Goal: Find contact information: Find contact information

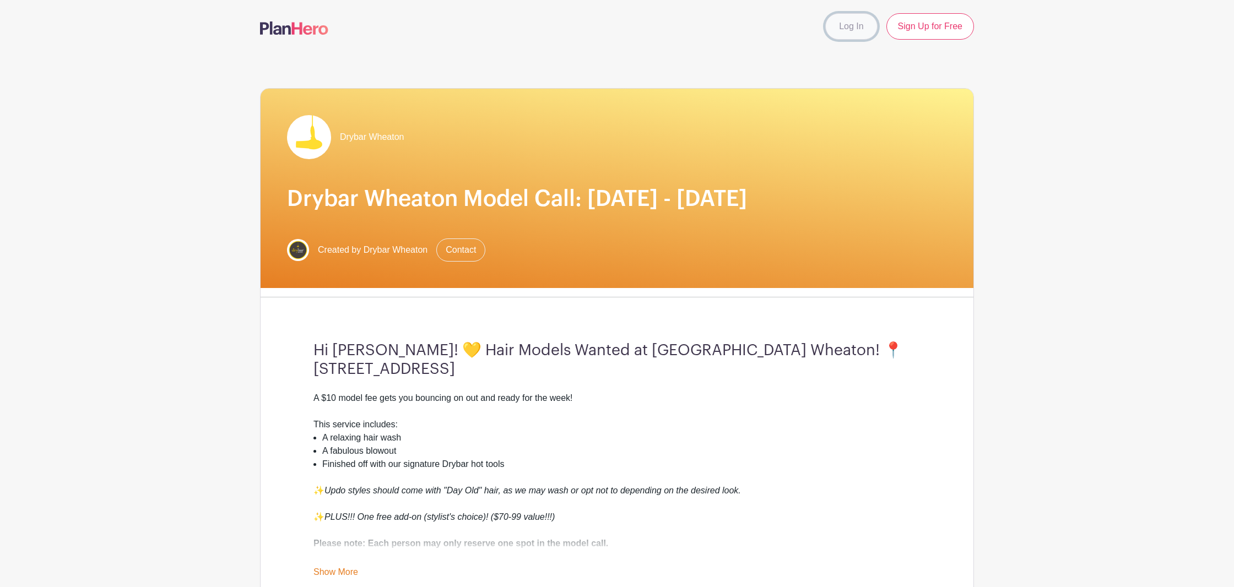
scroll to position [1, 0]
click at [851, 28] on link "Log In" at bounding box center [851, 26] width 52 height 26
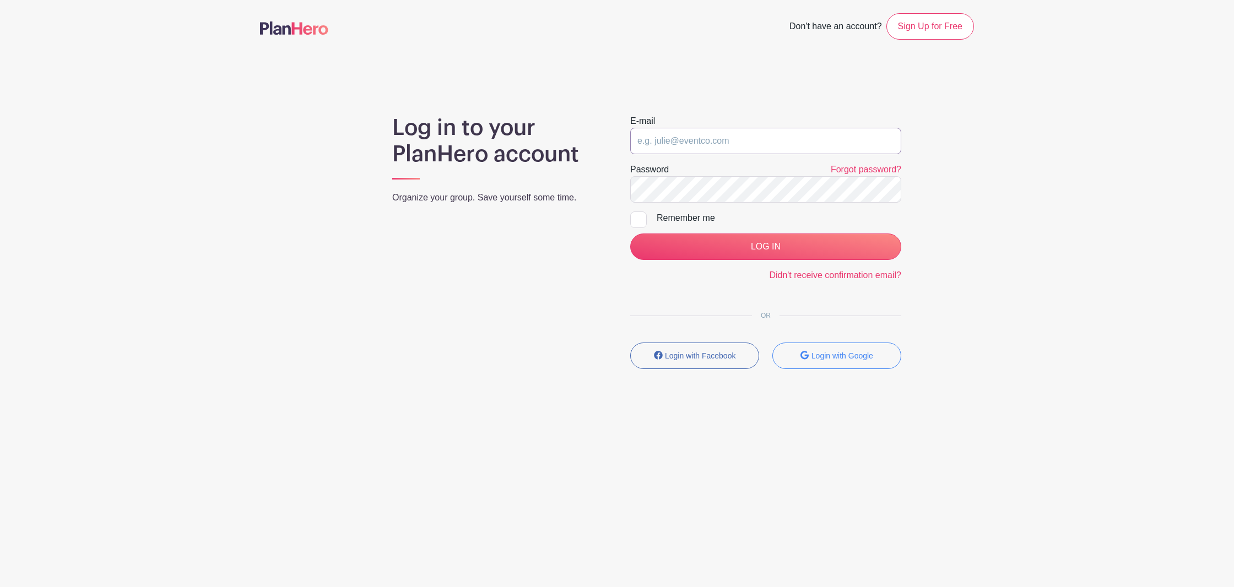
click at [643, 149] on input "email" at bounding box center [765, 141] width 271 height 26
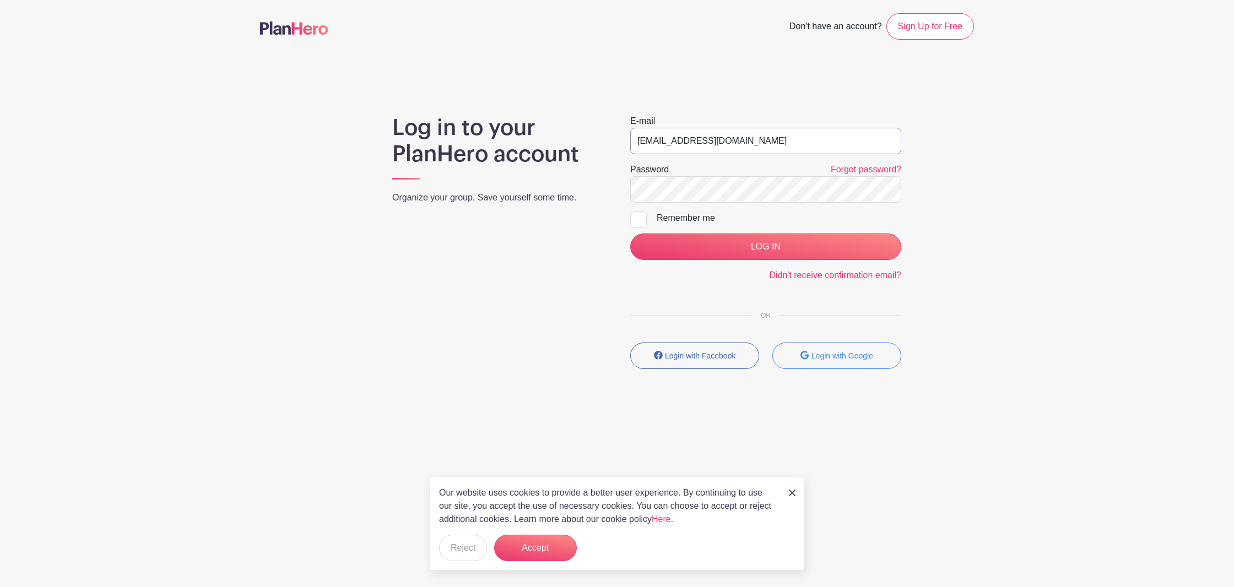
type input "[EMAIL_ADDRESS][DOMAIN_NAME]"
click at [630, 234] on input "LOG IN" at bounding box center [765, 247] width 271 height 26
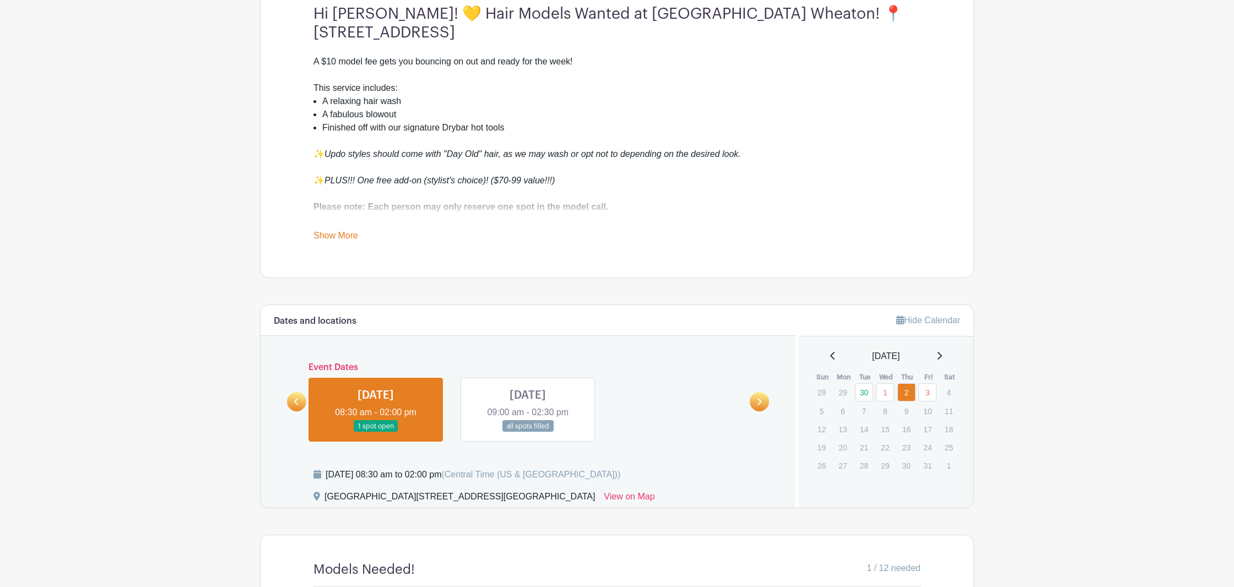
scroll to position [674, 0]
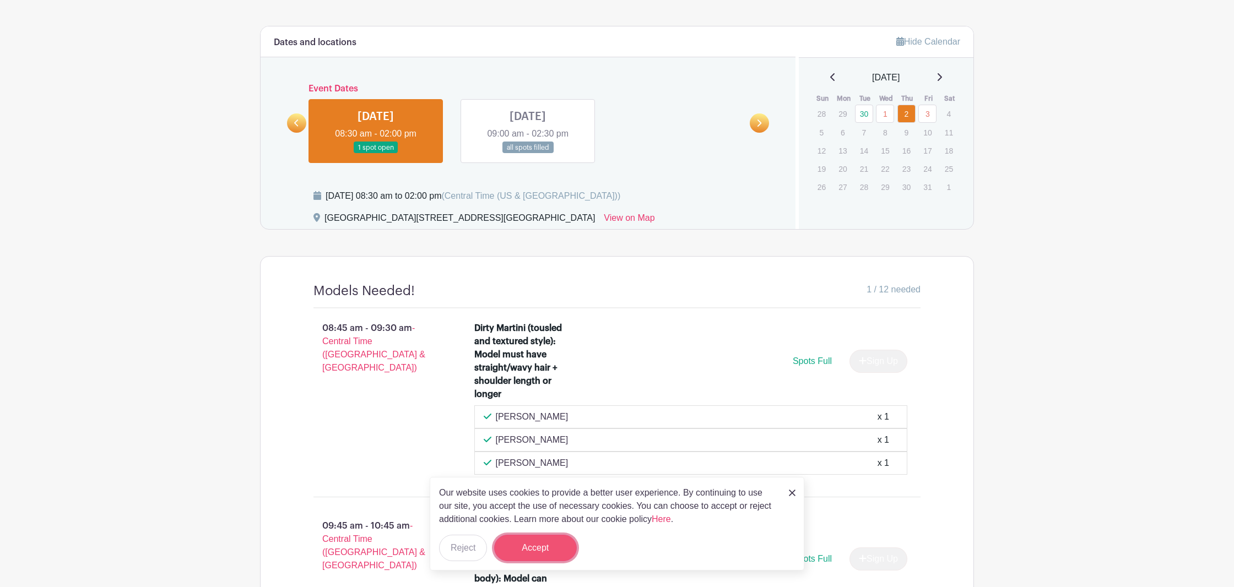
click at [553, 547] on button "Accept" at bounding box center [535, 548] width 83 height 26
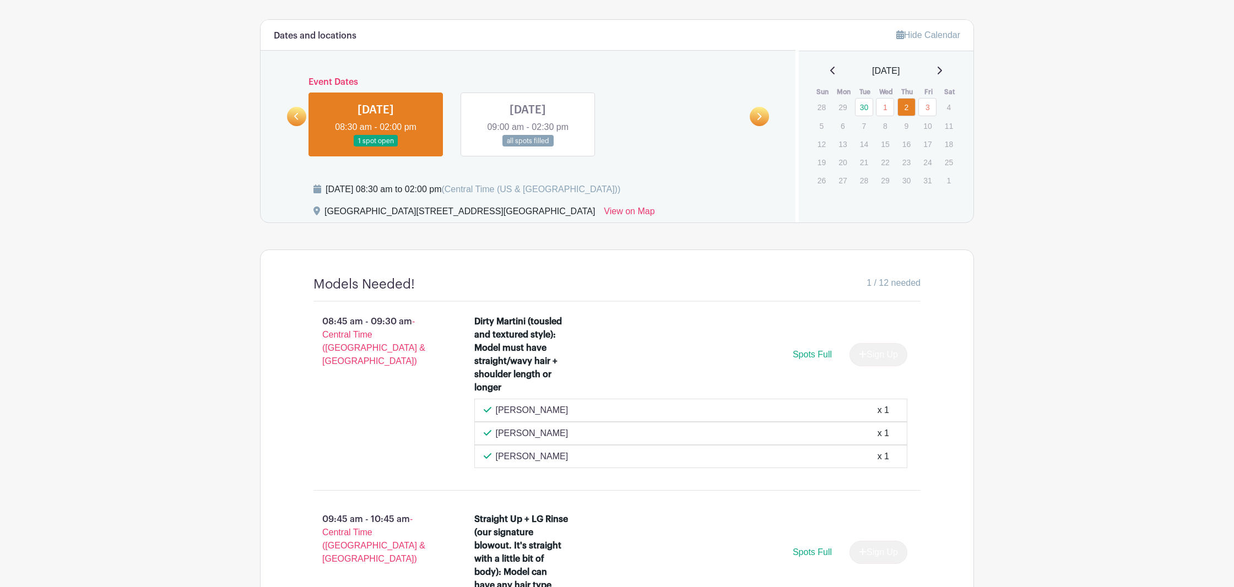
scroll to position [0, 0]
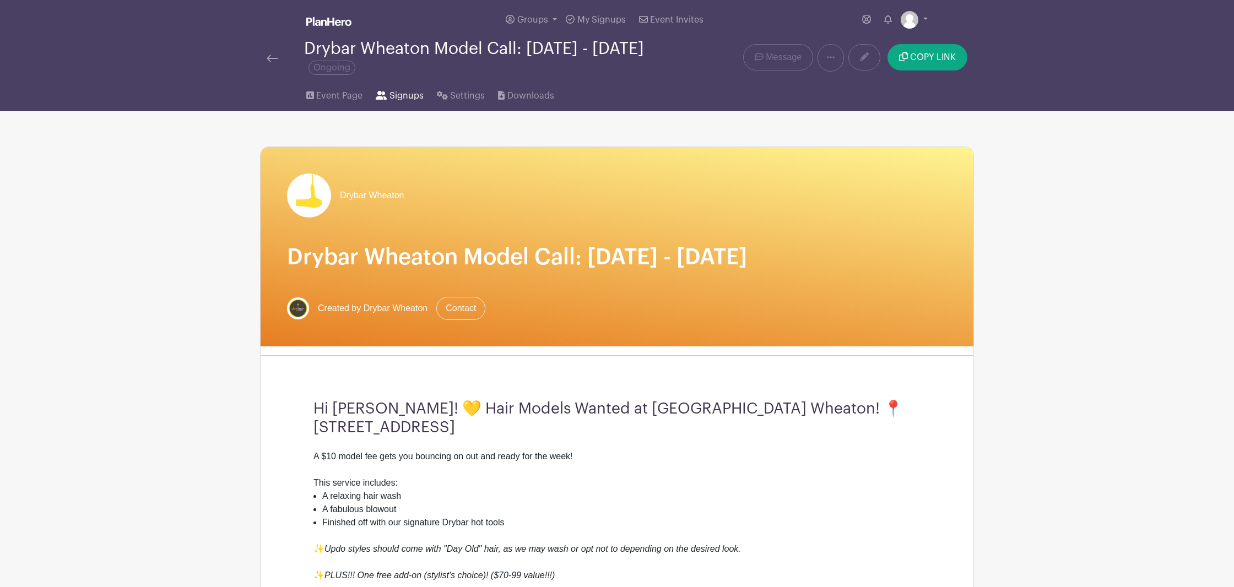
click at [381, 95] on icon at bounding box center [381, 95] width 11 height 9
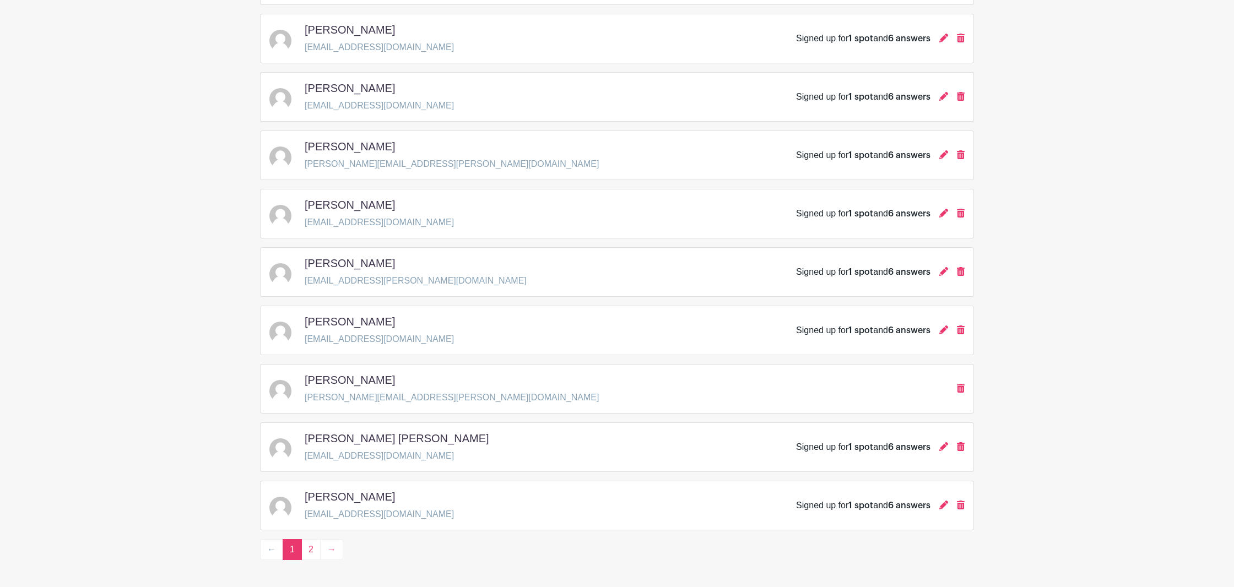
scroll to position [1412, 0]
click at [313, 553] on link "2" at bounding box center [310, 549] width 19 height 21
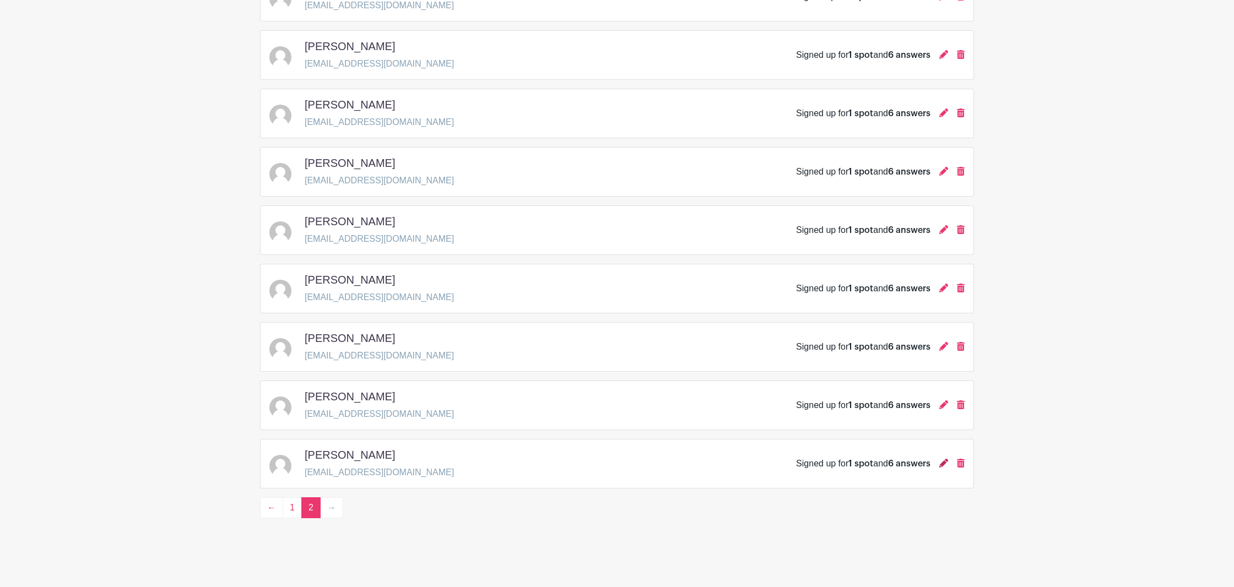
click at [942, 465] on icon at bounding box center [943, 463] width 9 height 9
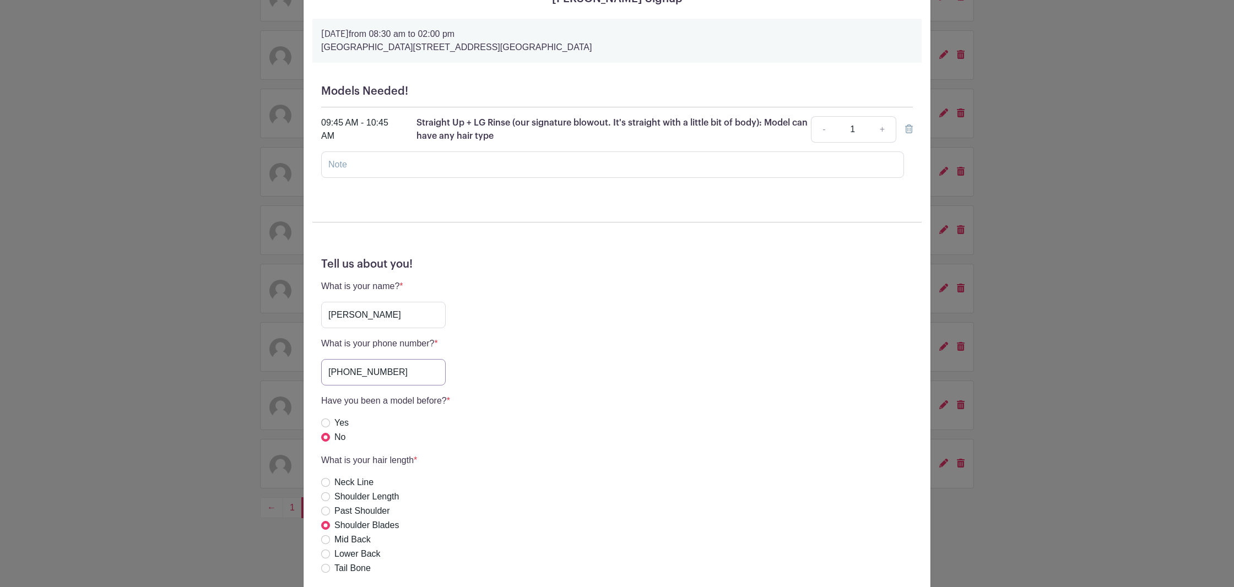
scroll to position [67, 0]
drag, startPoint x: 395, startPoint y: 379, endPoint x: 309, endPoint y: 372, distance: 86.7
click at [321, 372] on input "312-286-1727" at bounding box center [383, 369] width 124 height 26
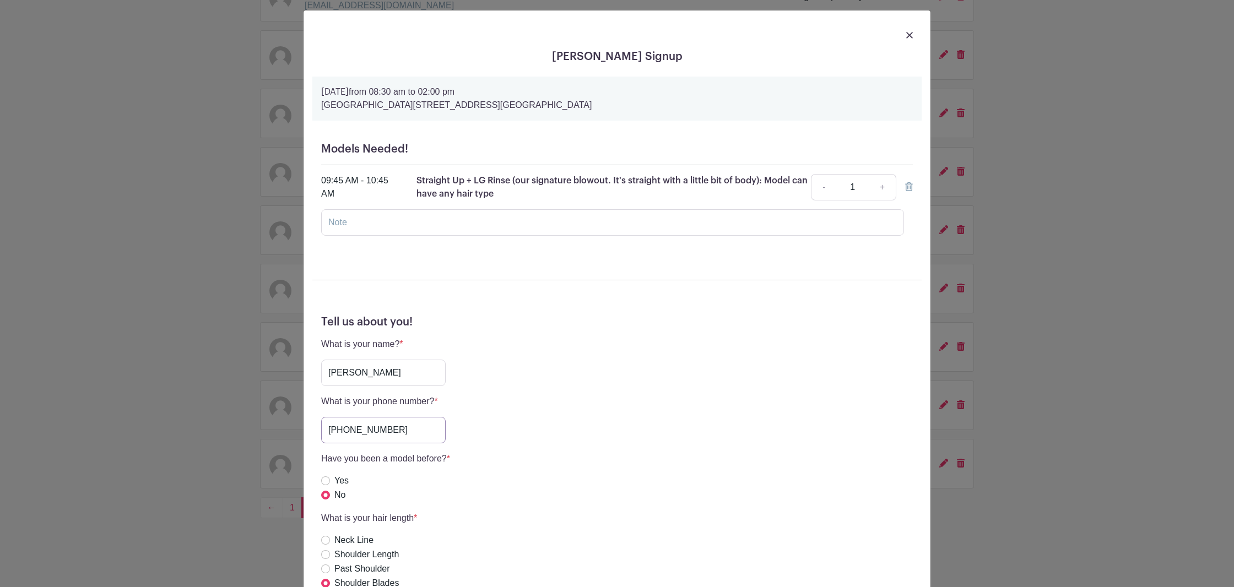
scroll to position [9, 0]
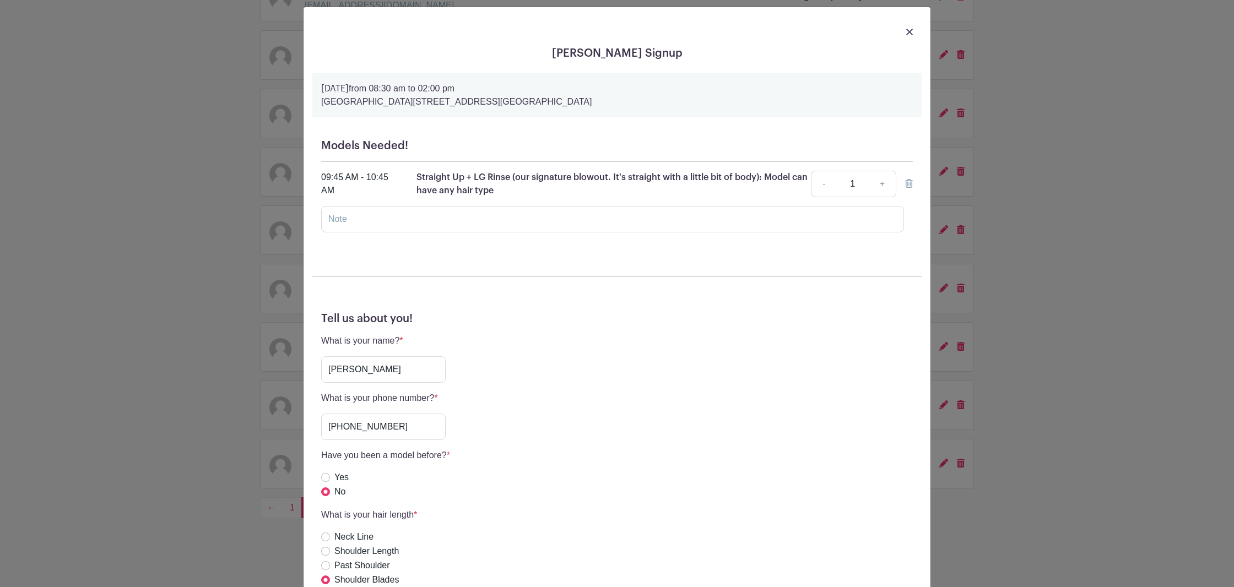
click at [248, 124] on div "Amanda Condron's Signup Thursday, October 02, 2025 from 08:30 am to 02:00 pm Dr…" at bounding box center [617, 293] width 1234 height 587
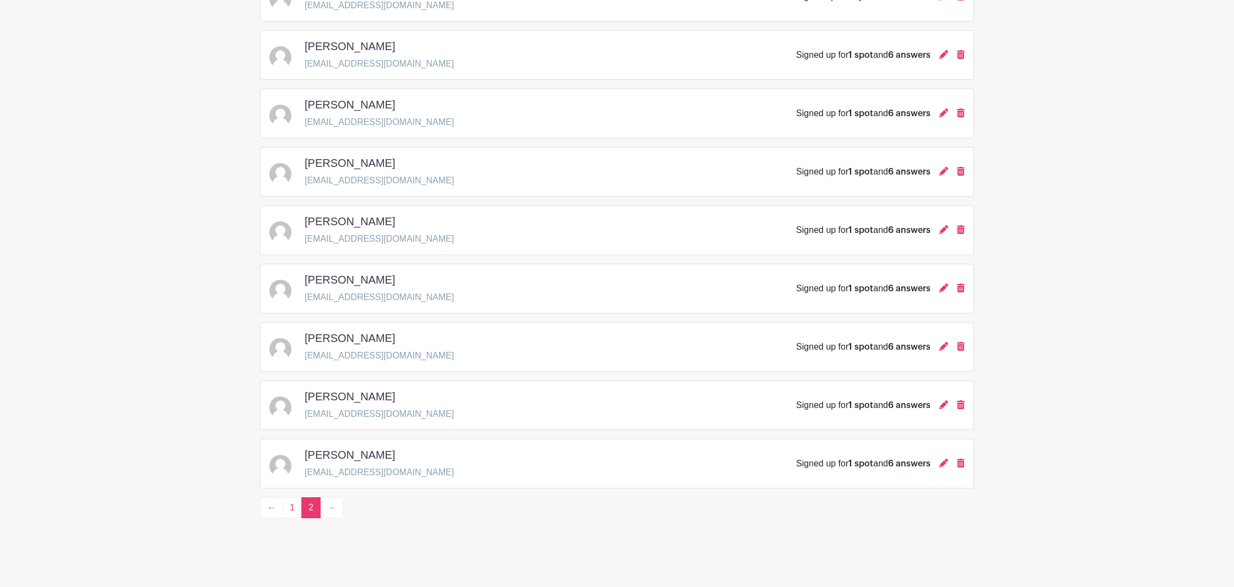
scroll to position [345, 0]
click at [329, 412] on p "monicamkegley@gmail.com" at bounding box center [379, 414] width 149 height 13
click at [946, 409] on icon at bounding box center [943, 404] width 9 height 9
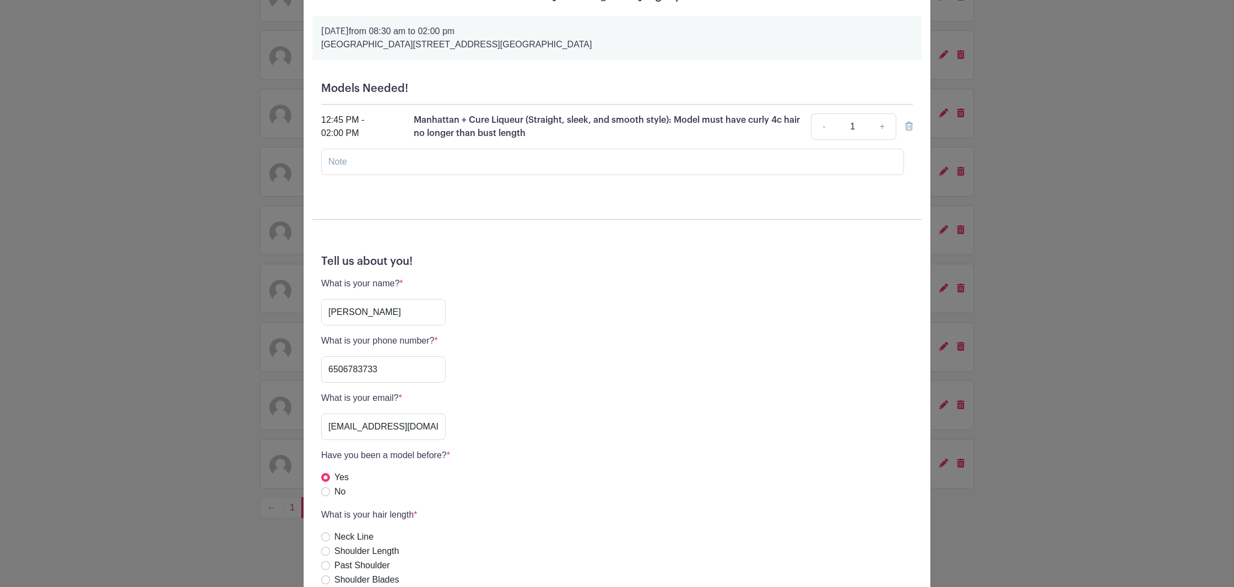
scroll to position [75, 0]
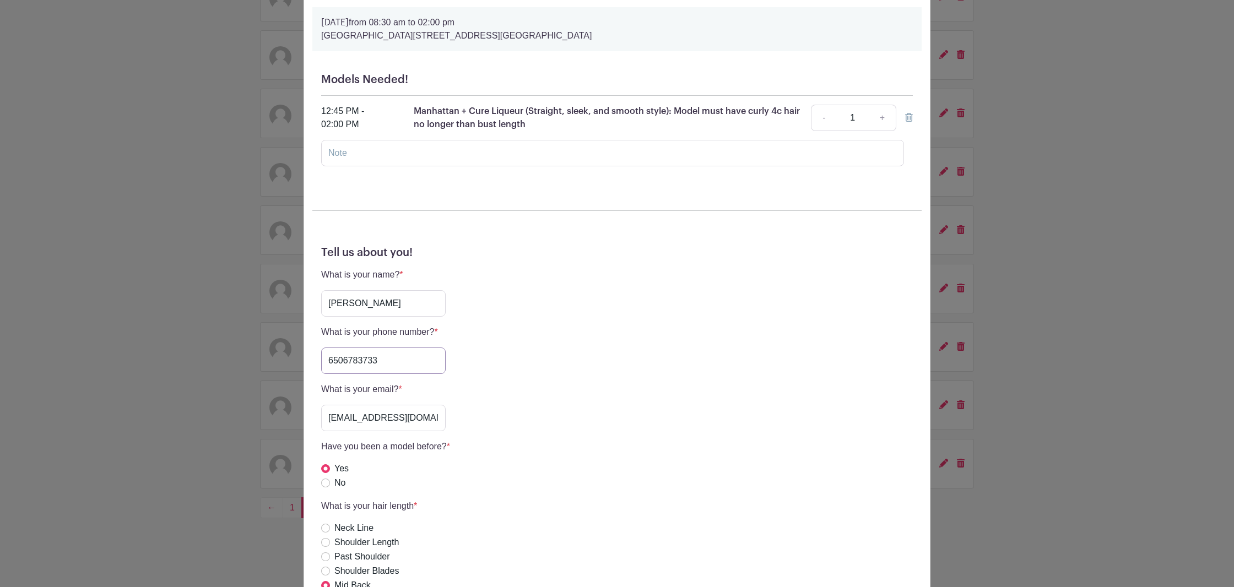
drag, startPoint x: 394, startPoint y: 360, endPoint x: 243, endPoint y: 341, distance: 152.1
click at [321, 348] on input "6506783733" at bounding box center [383, 361] width 124 height 26
click at [228, 107] on div "Monica Kegley's Signup Thursday, October 02, 2025 from 08:30 am to 02:00 pm Dry…" at bounding box center [617, 293] width 1234 height 587
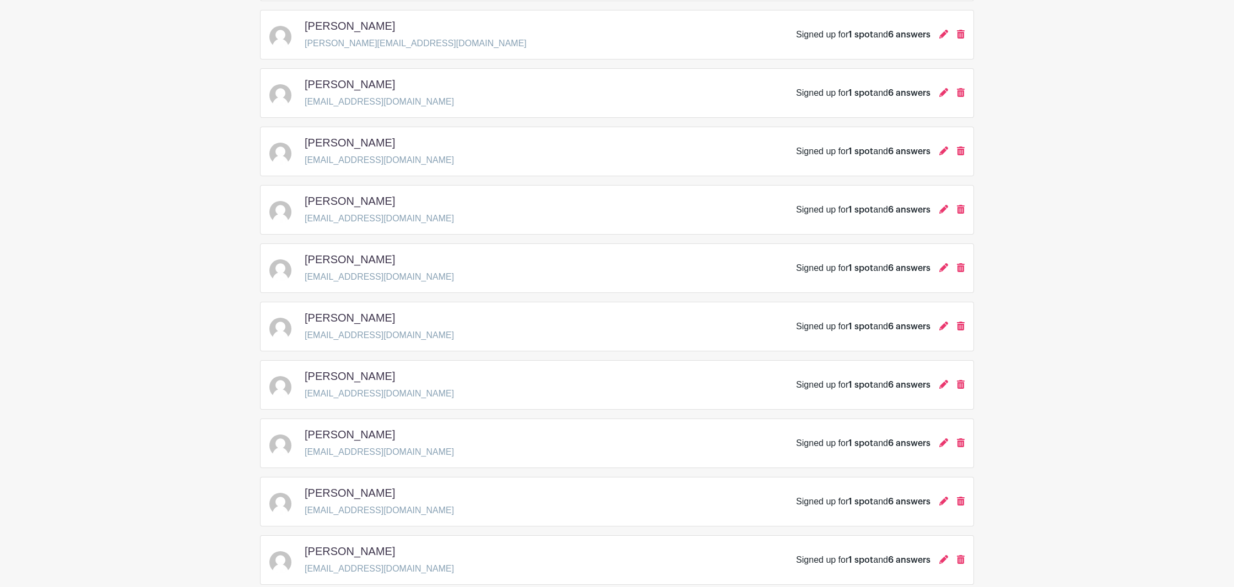
scroll to position [0, 0]
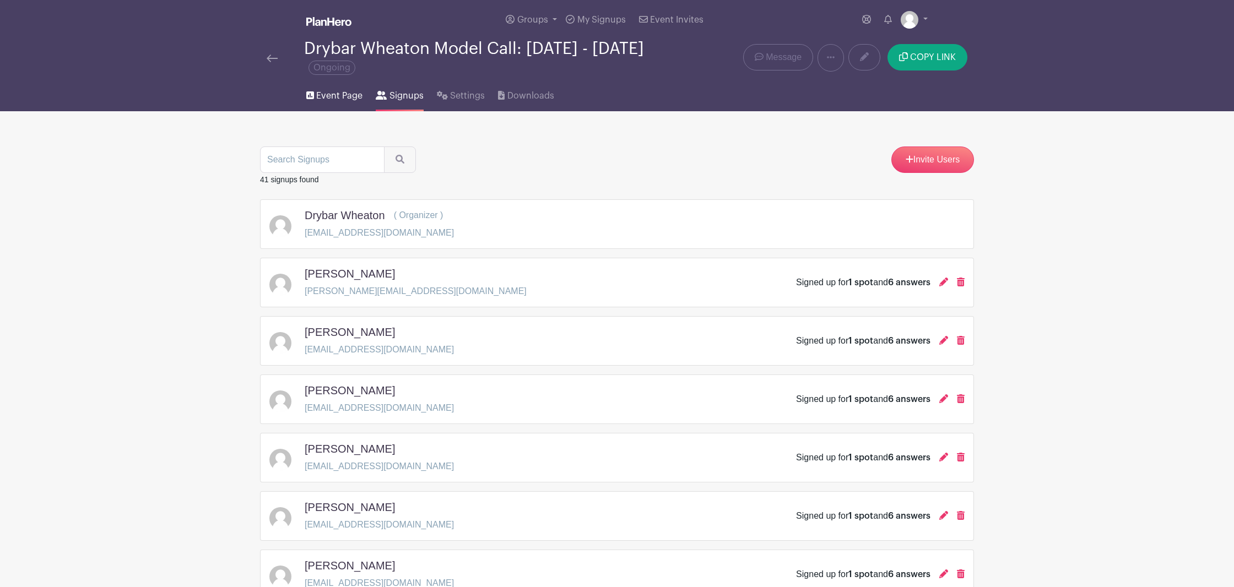
click at [330, 91] on span "Event Page" at bounding box center [339, 95] width 46 height 13
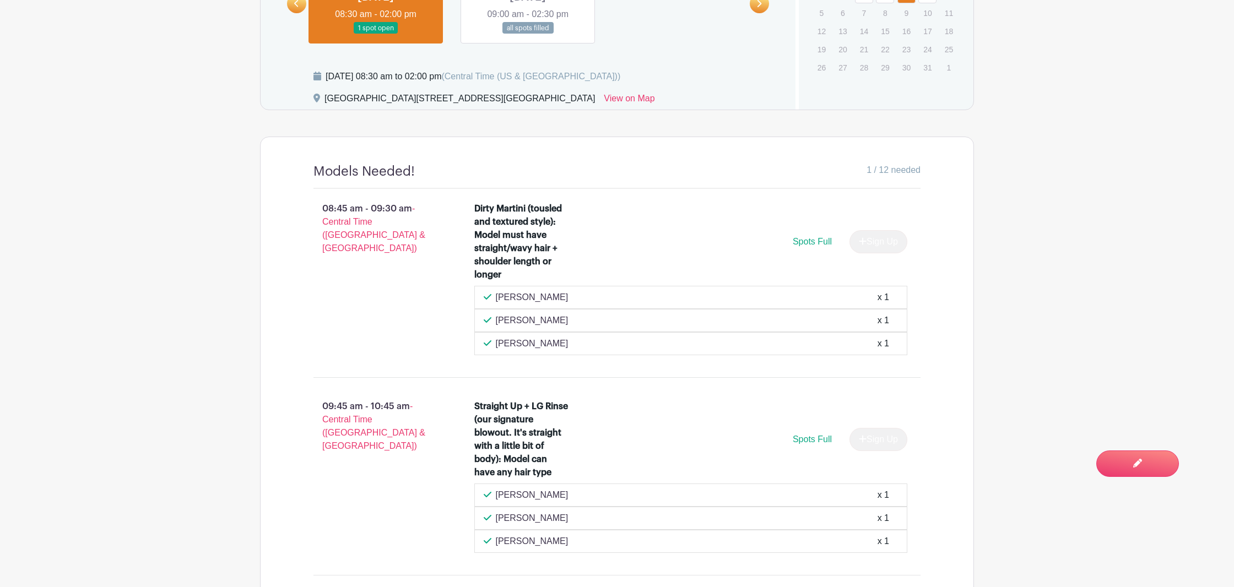
scroll to position [631, 0]
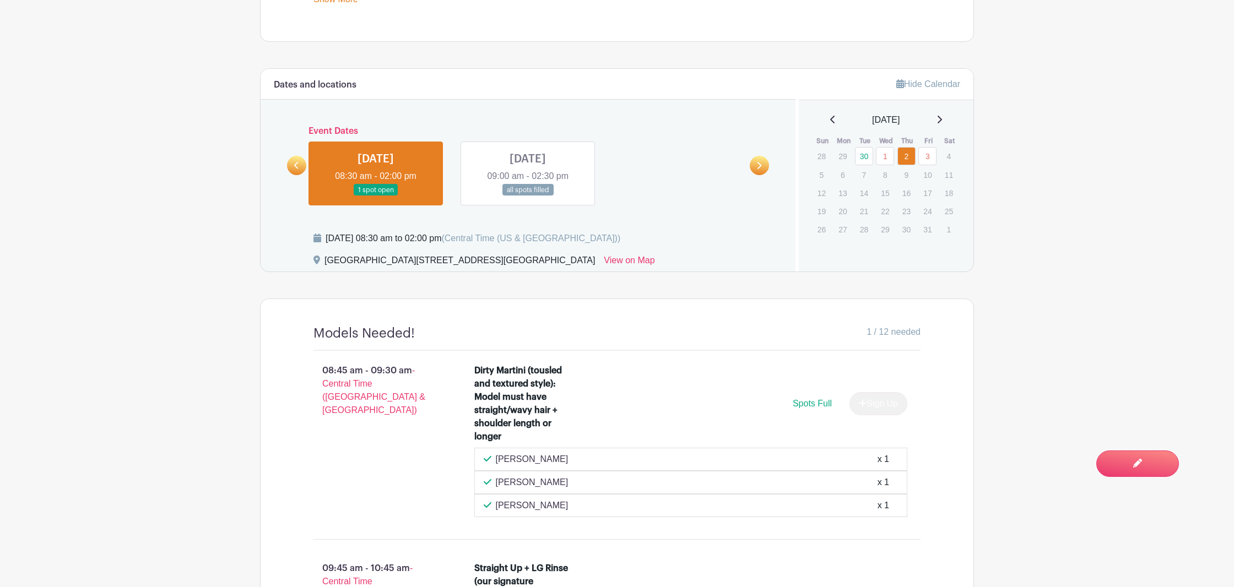
click at [528, 196] on link at bounding box center [528, 196] width 0 height 0
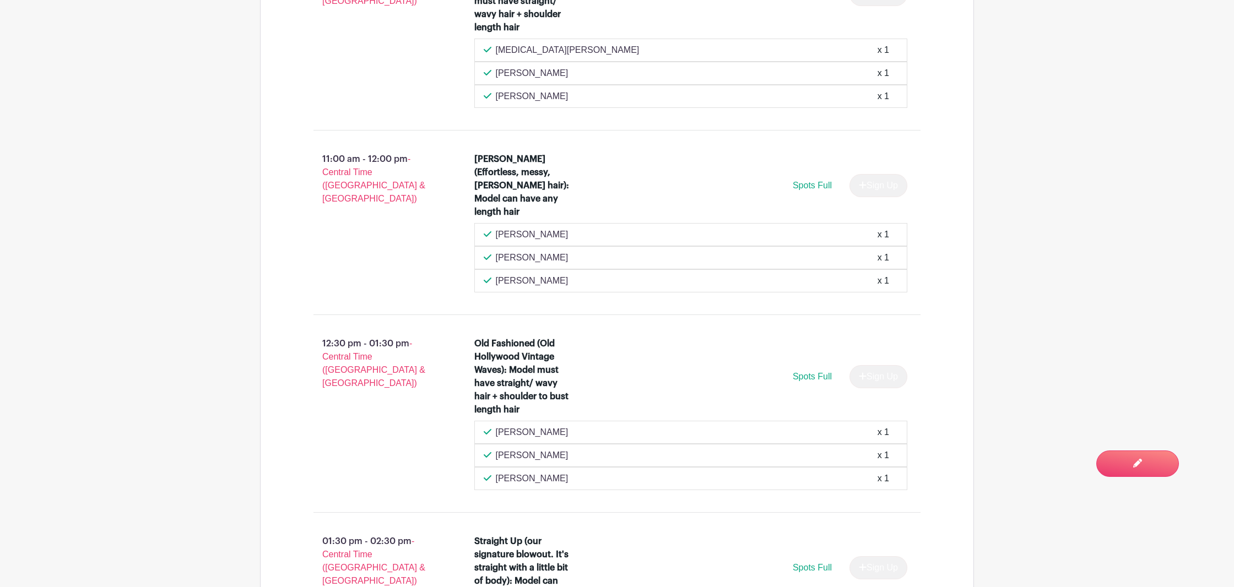
scroll to position [1402, 0]
